Goal: Transaction & Acquisition: Purchase product/service

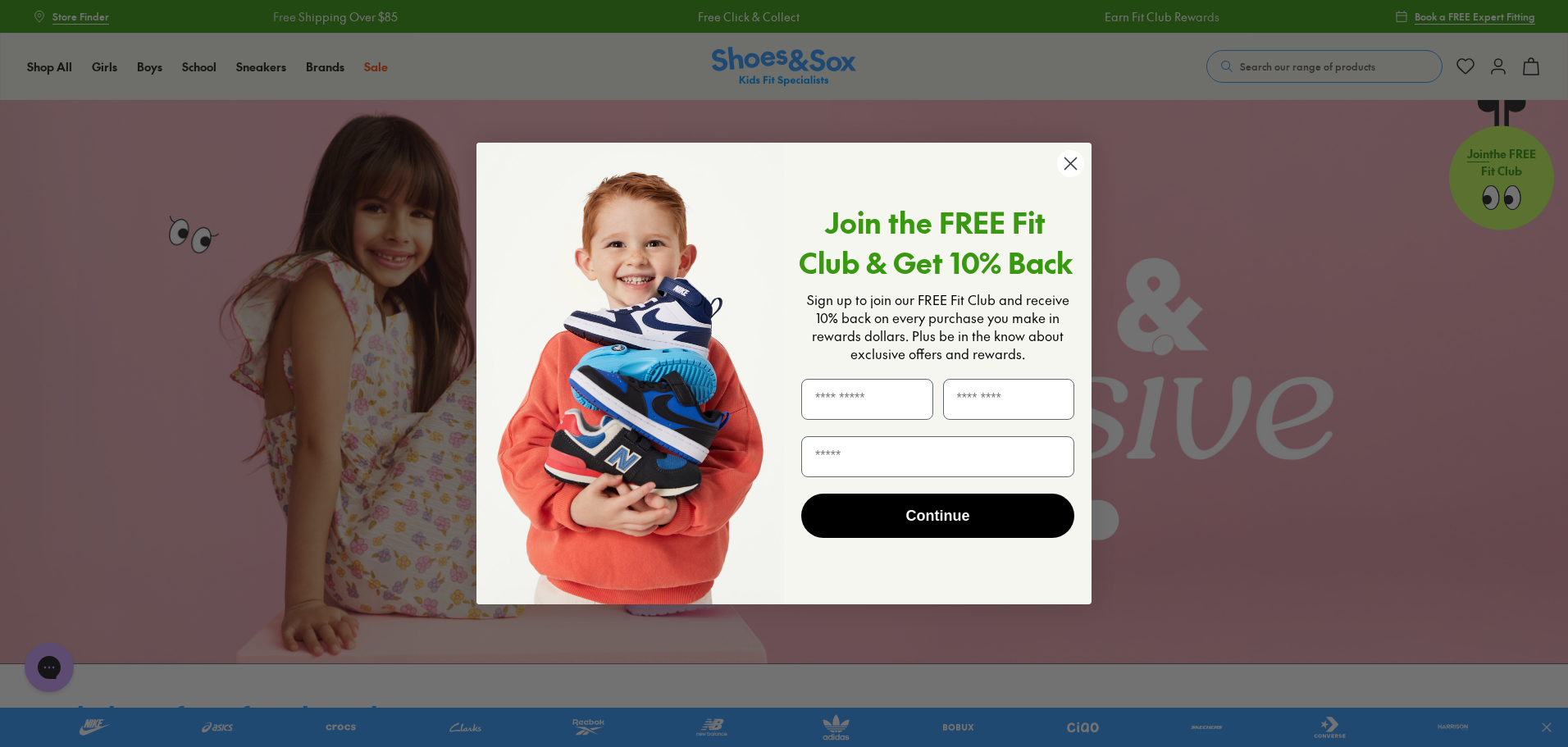
click at [1071, 161] on circle "Close dialog" at bounding box center [1070, 163] width 27 height 27
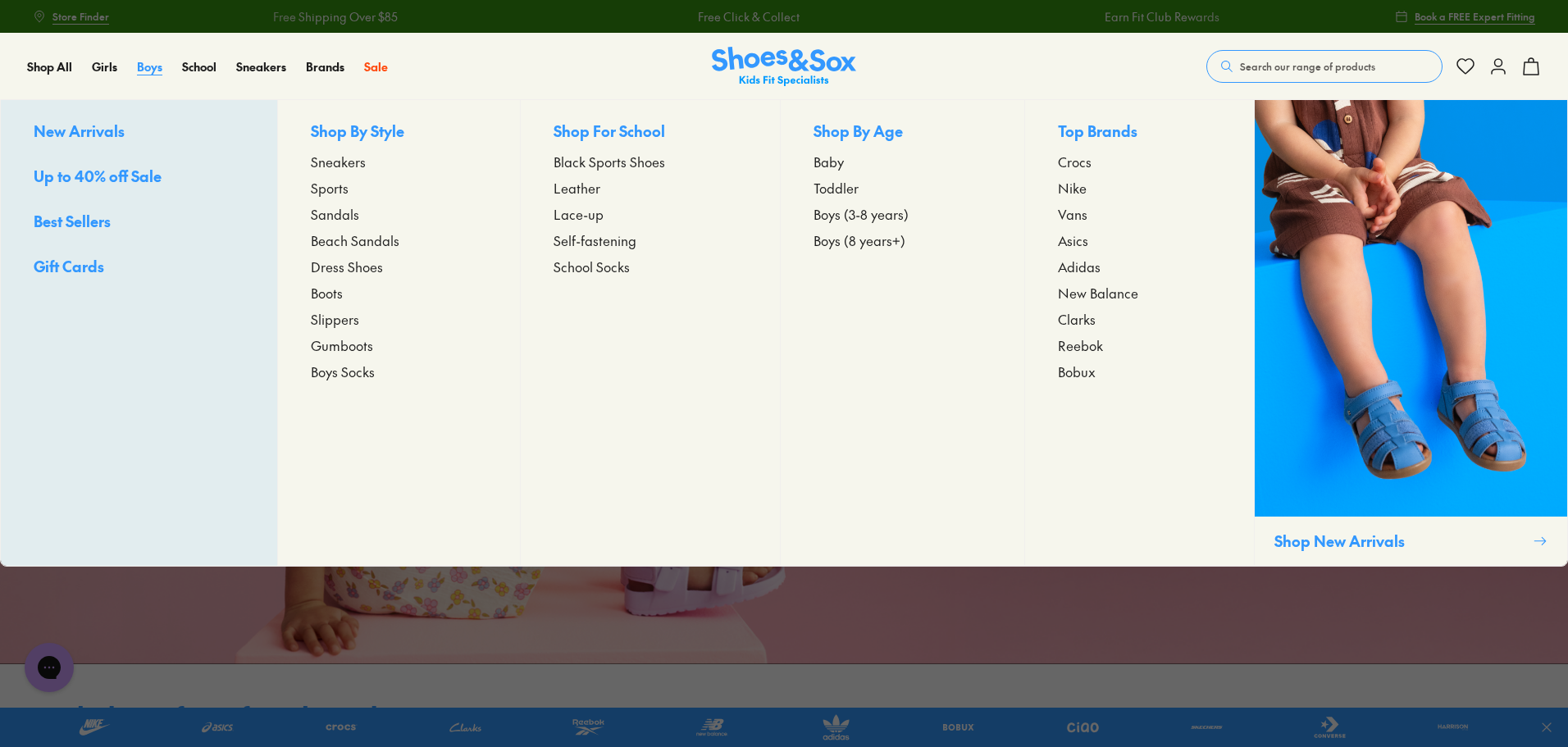
click at [156, 64] on span "Boys" at bounding box center [149, 66] width 25 height 17
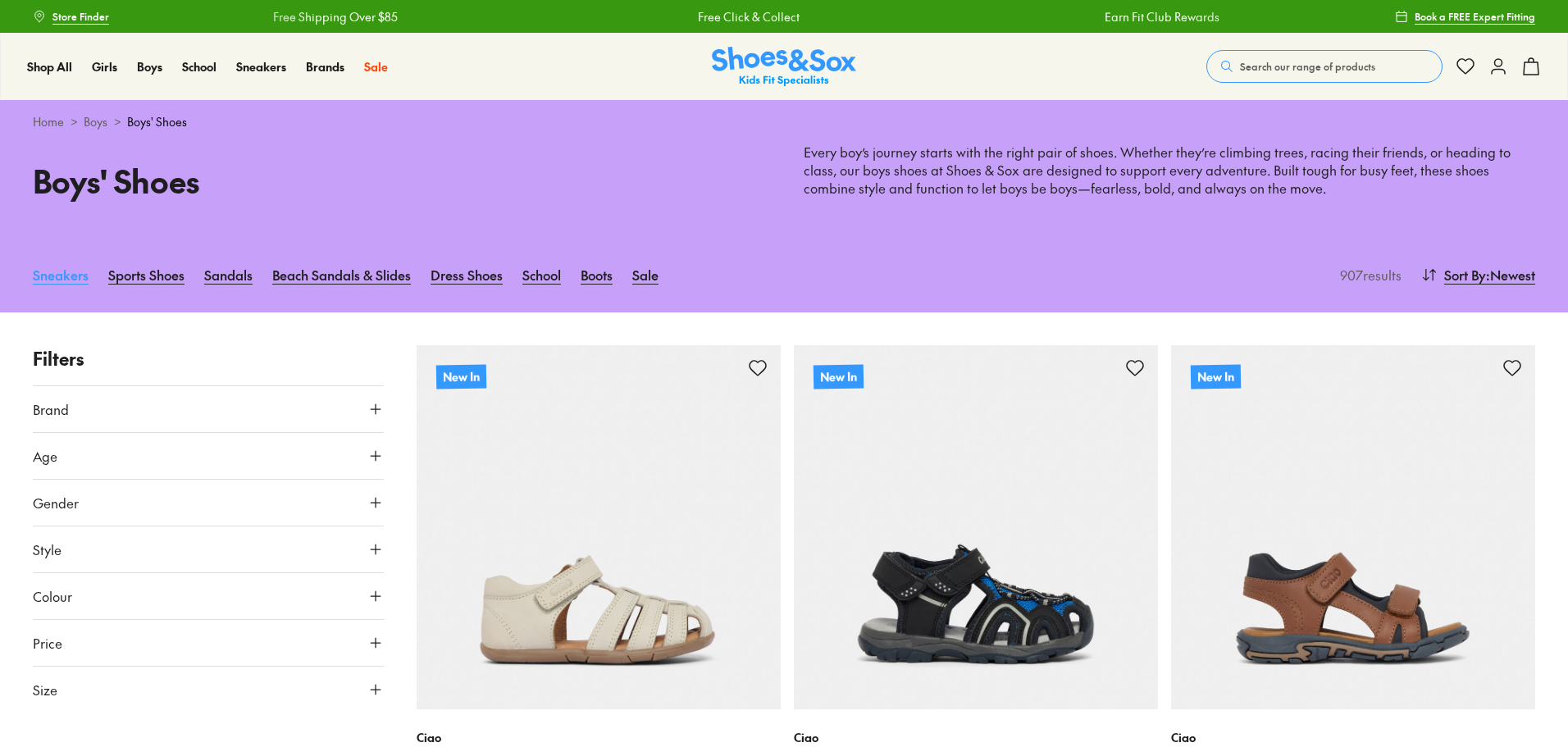
click at [71, 276] on link "Sneakers" at bounding box center [61, 274] width 56 height 36
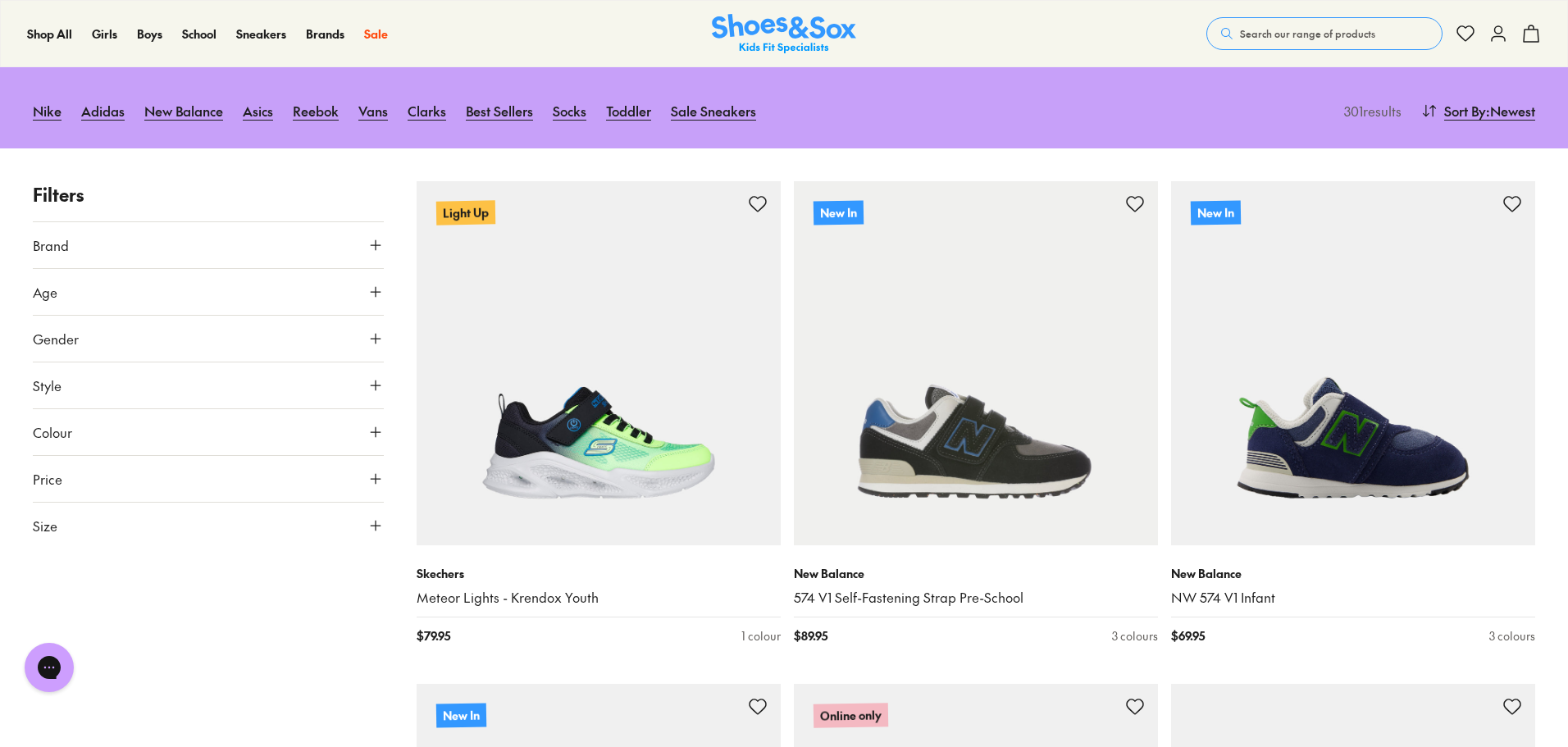
click at [96, 532] on button "Size" at bounding box center [209, 525] width 351 height 46
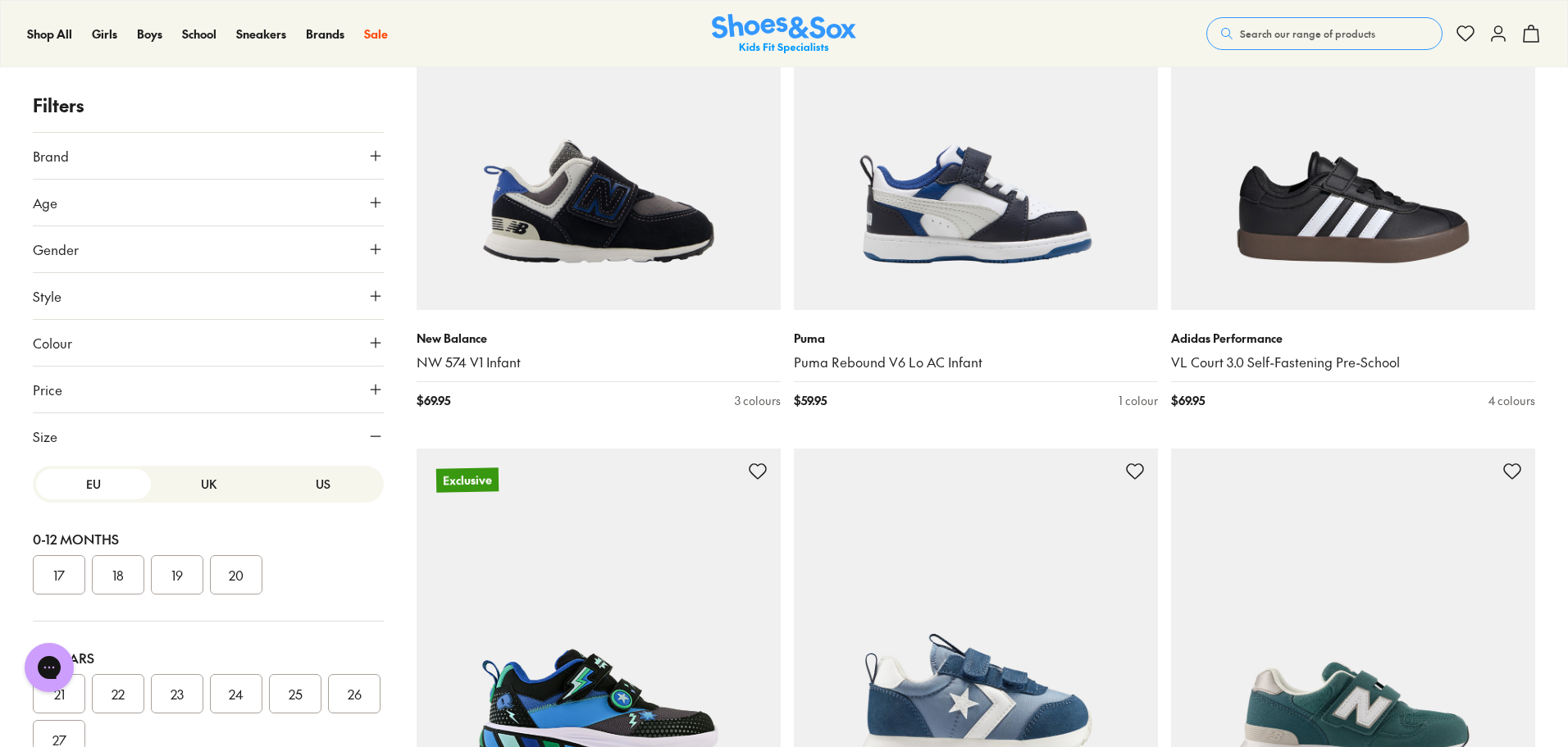
click at [299, 486] on button "US" at bounding box center [323, 483] width 115 height 31
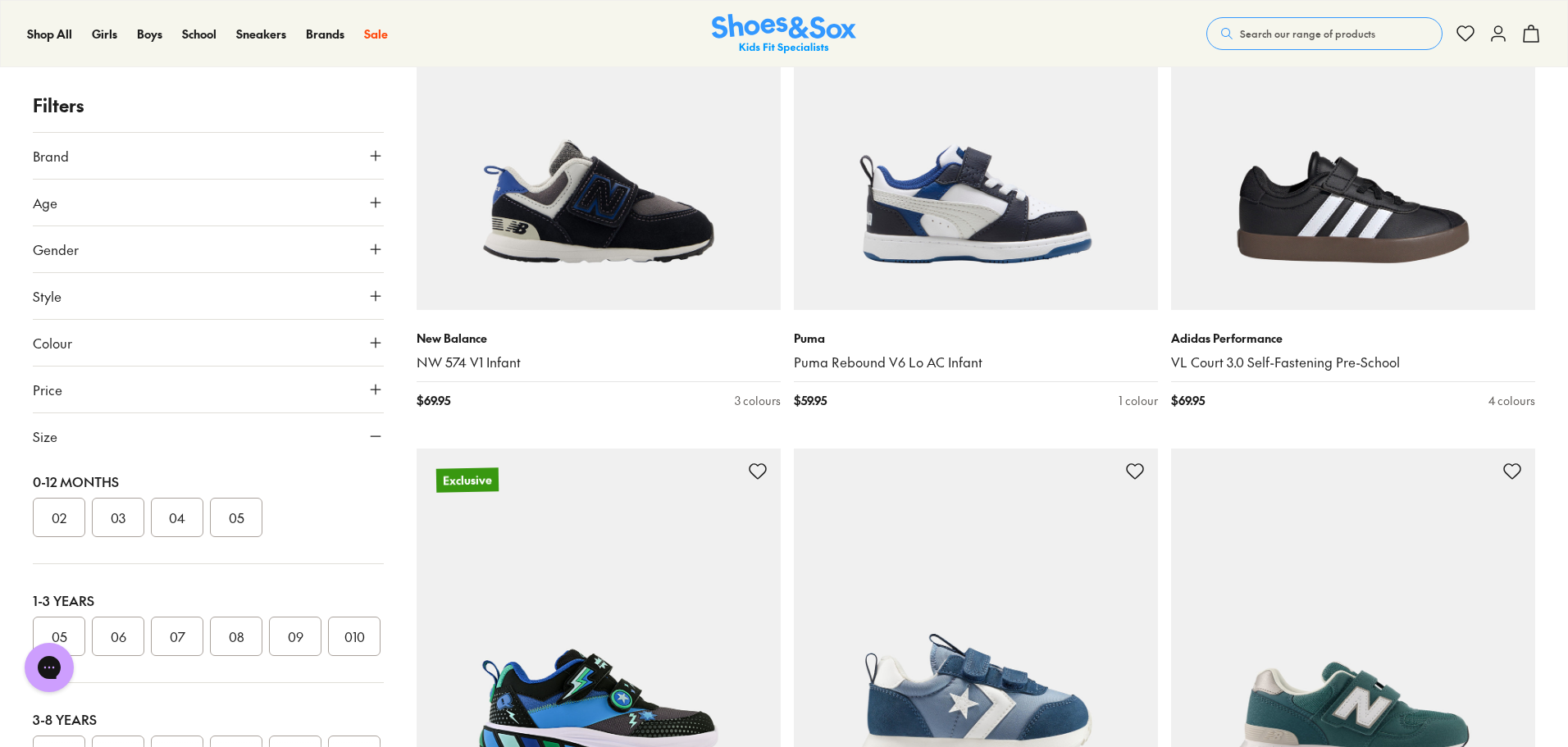
scroll to position [82, 0]
click at [243, 613] on button "08" at bounding box center [236, 611] width 52 height 39
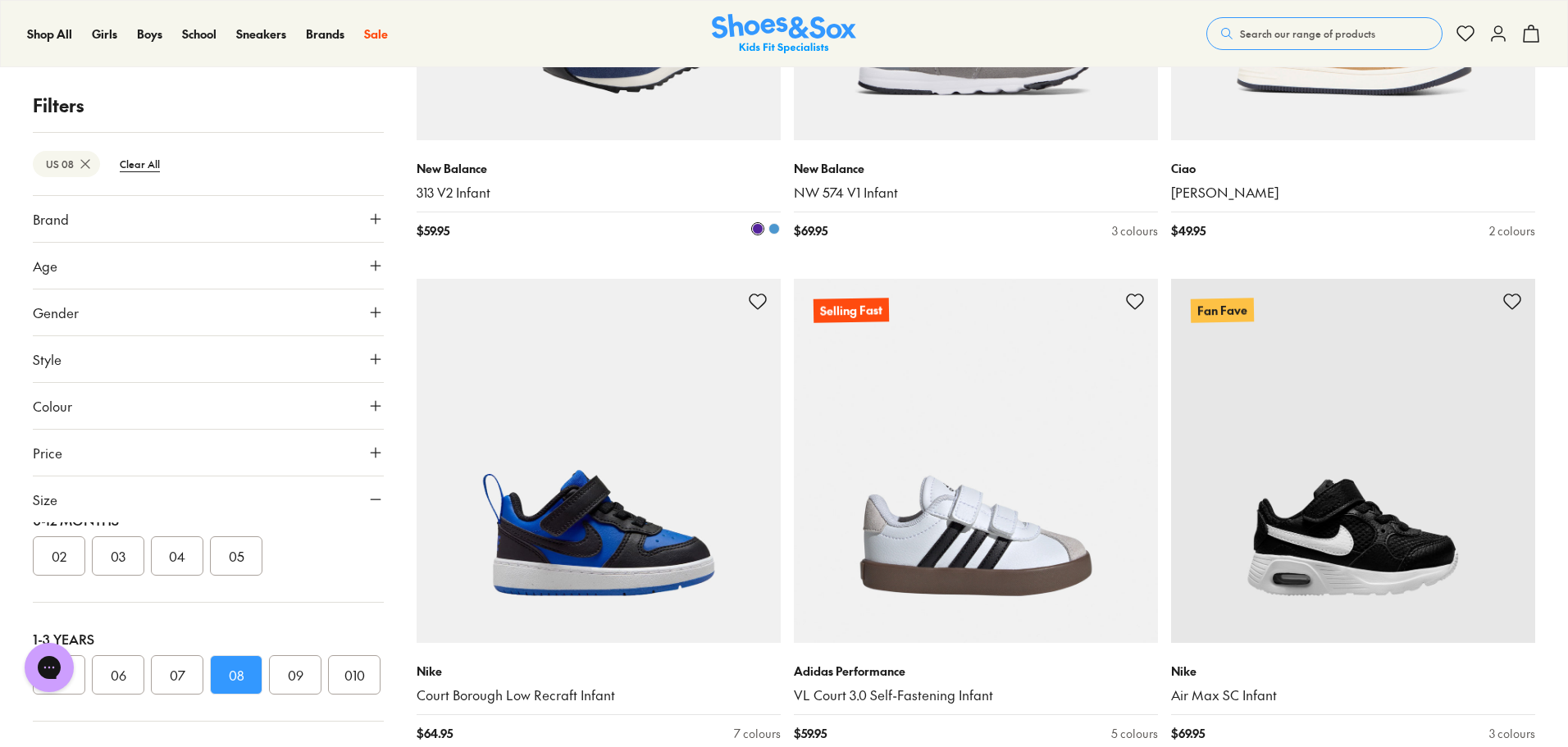
scroll to position [3136, 0]
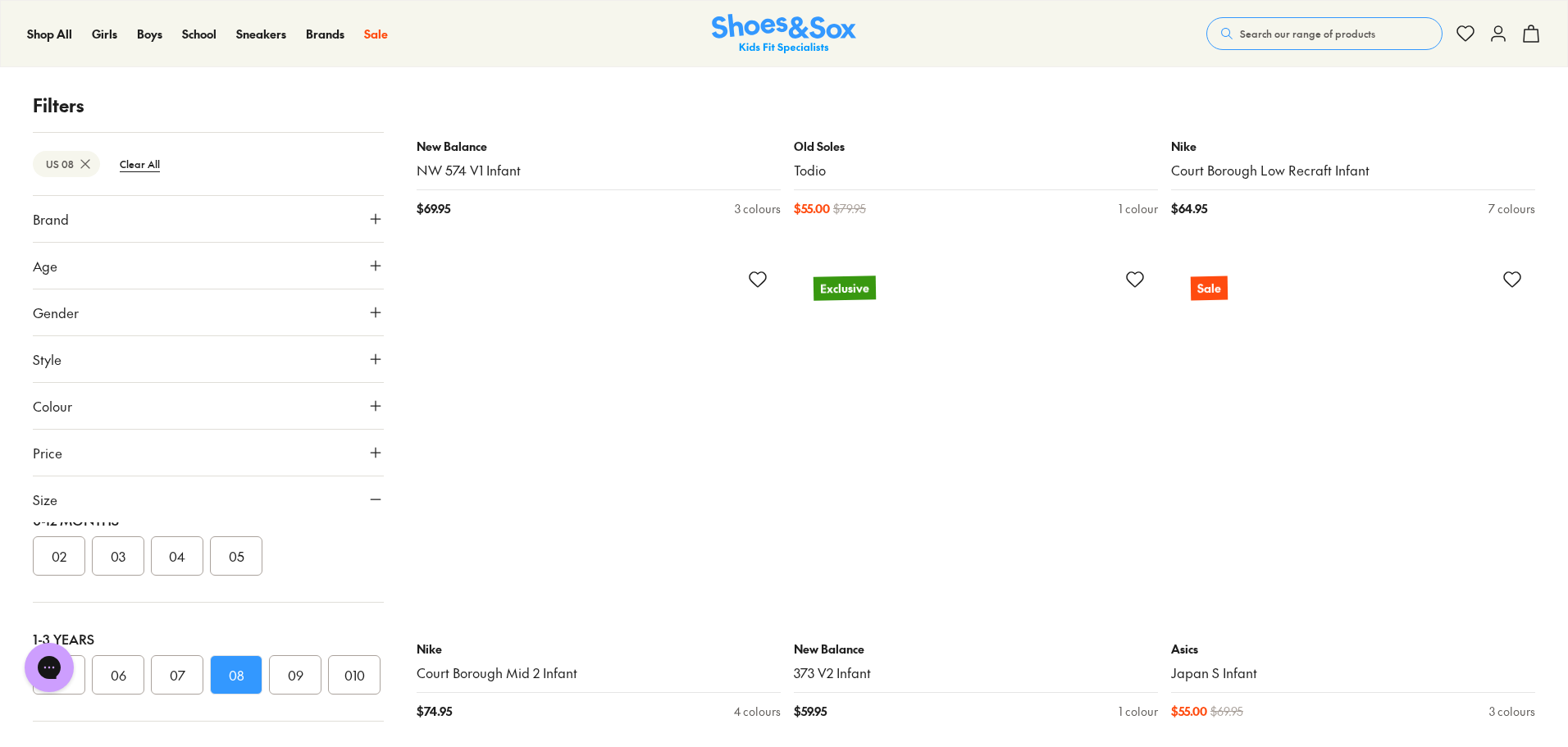
scroll to position [9858, 0]
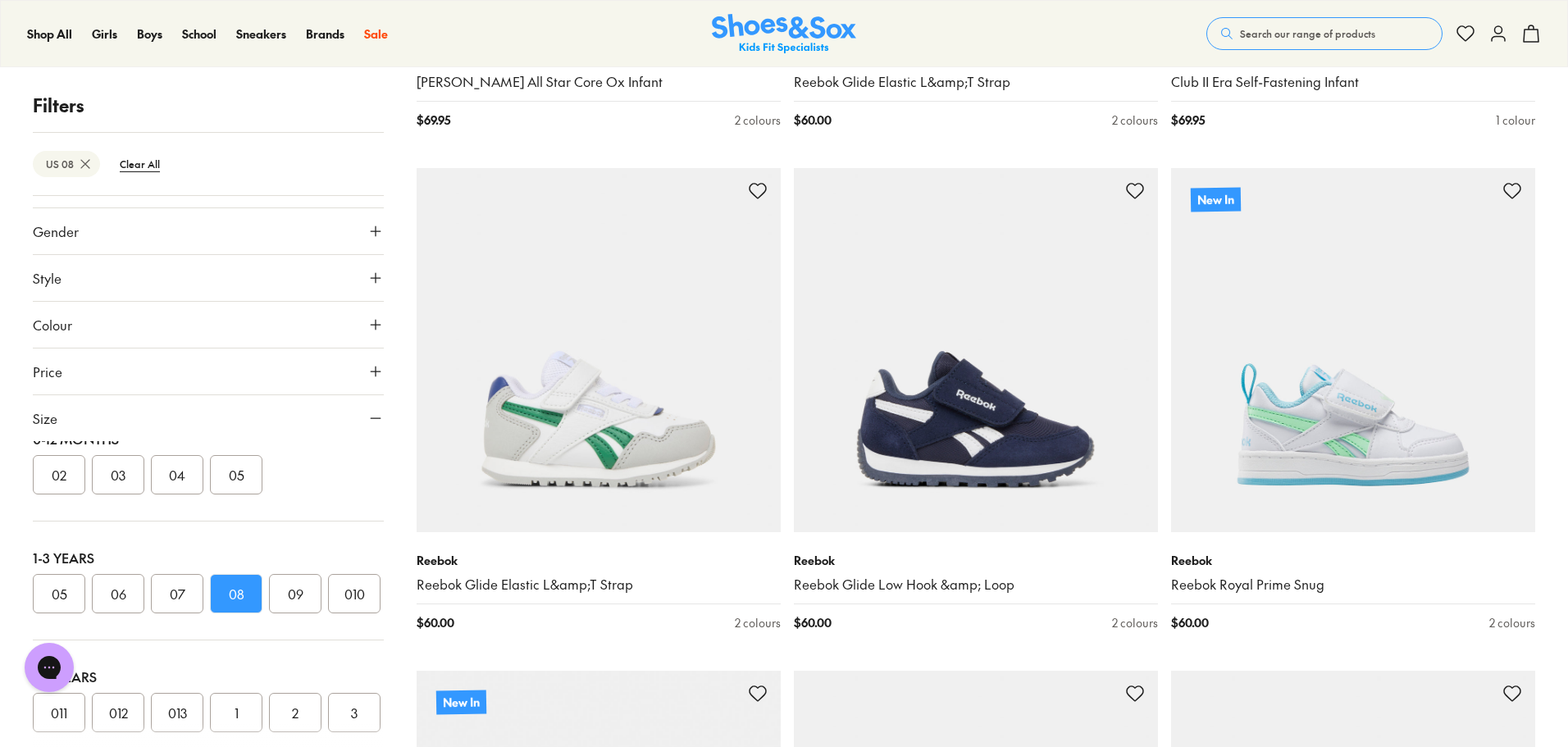
scroll to position [82, 0]
